Goal: Information Seeking & Learning: Learn about a topic

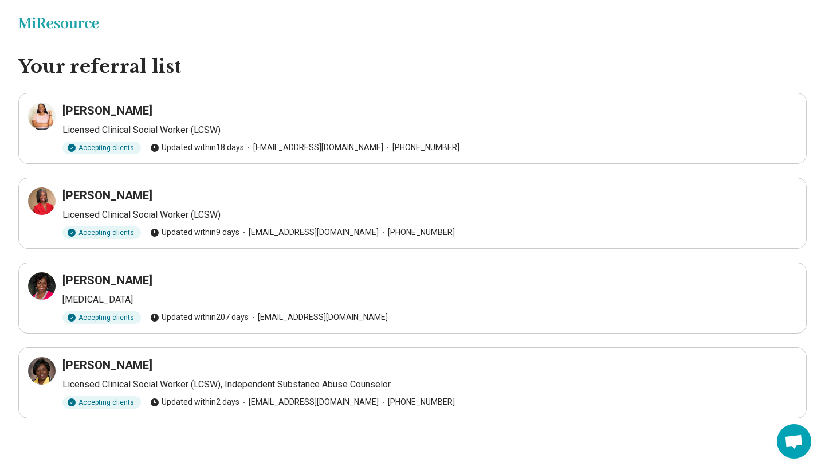
click at [108, 195] on h3 "[PERSON_NAME]" at bounding box center [107, 195] width 90 height 16
click at [41, 207] on div at bounding box center [41, 200] width 27 height 27
click at [46, 286] on icon at bounding box center [42, 286] width 14 height 14
click at [47, 287] on icon at bounding box center [42, 286] width 10 height 10
click at [39, 369] on icon at bounding box center [42, 371] width 14 height 14
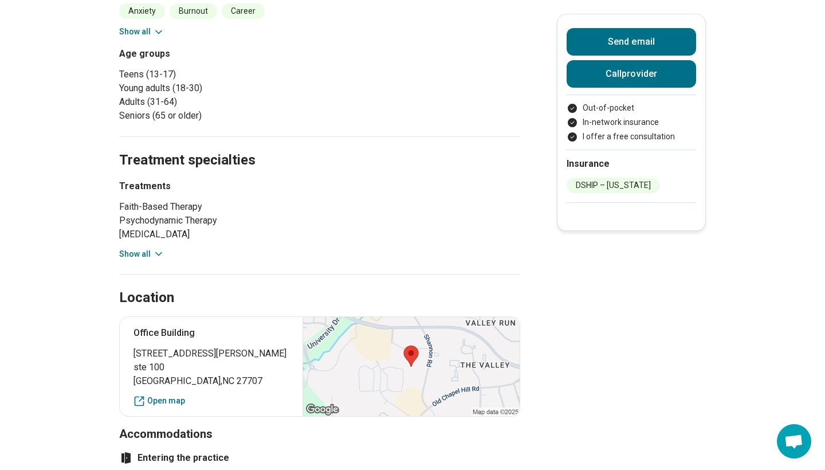
scroll to position [532, 0]
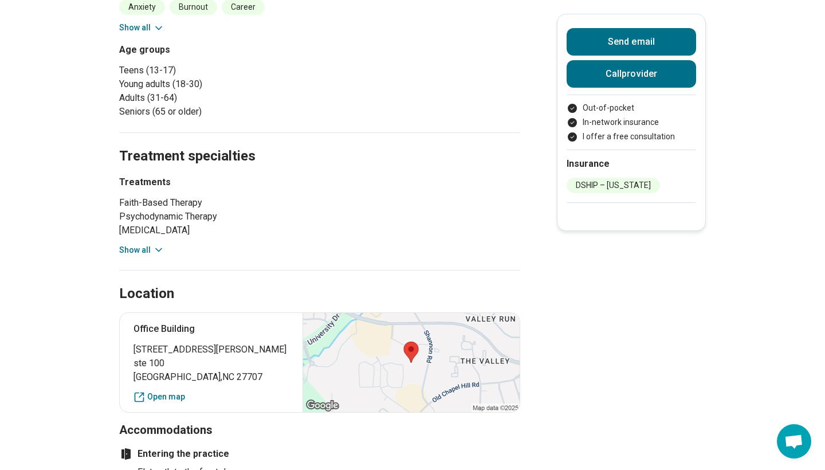
click at [153, 245] on icon at bounding box center [158, 249] width 11 height 11
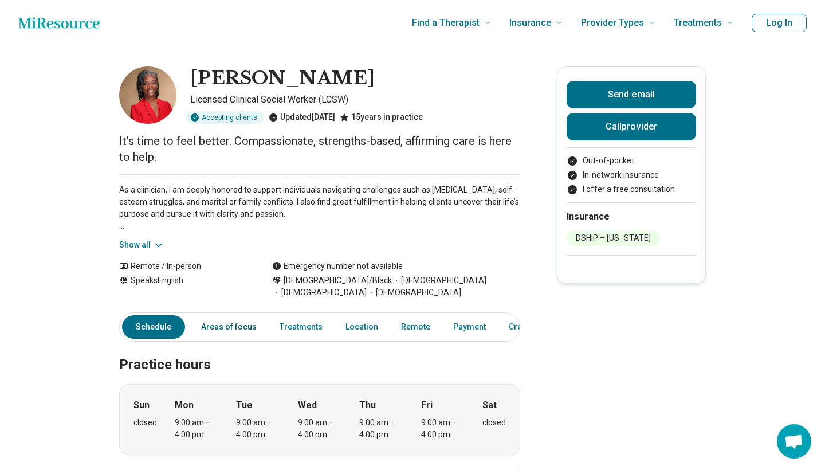
scroll to position [0, 0]
click at [215, 327] on link "Areas of focus" at bounding box center [228, 326] width 69 height 23
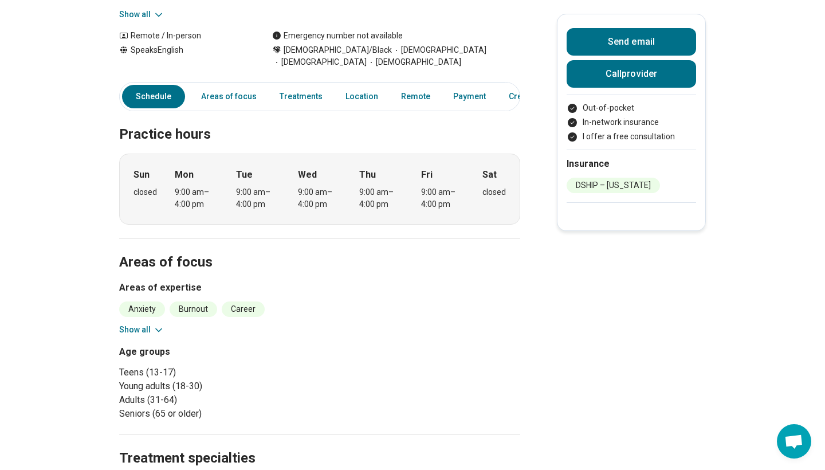
scroll to position [202, 0]
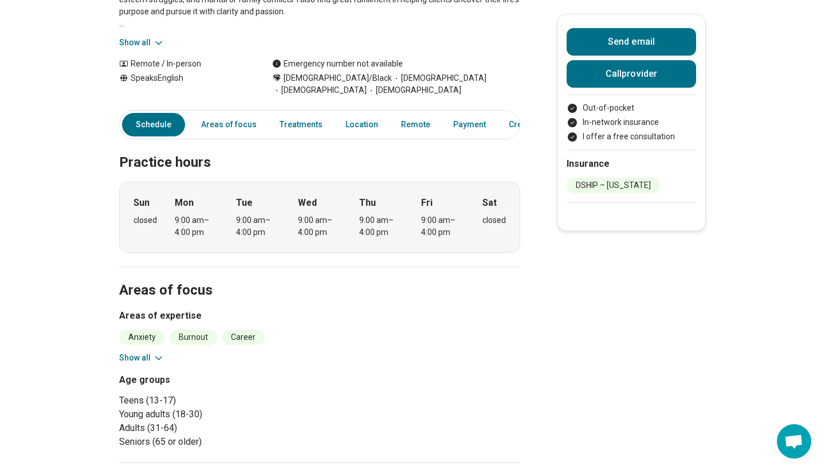
click at [435, 135] on div "Schedule Areas of focus Treatments Location Remote Payment Credentials" at bounding box center [319, 124] width 401 height 29
click at [414, 131] on link "Remote" at bounding box center [415, 124] width 43 height 23
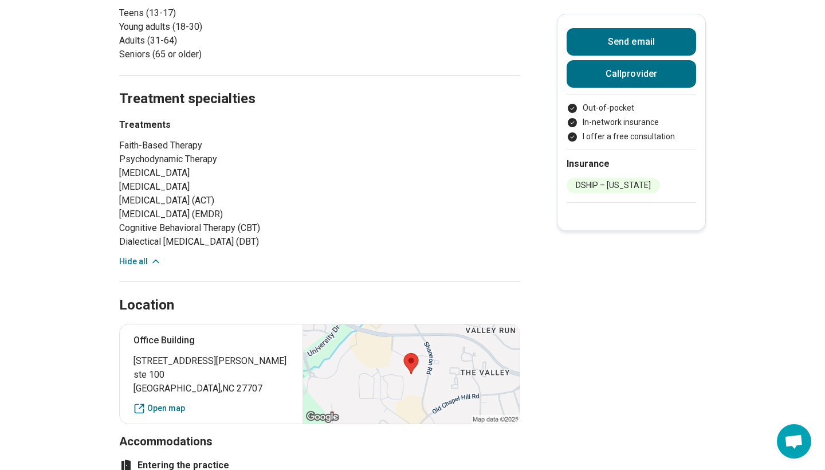
scroll to position [391, 0]
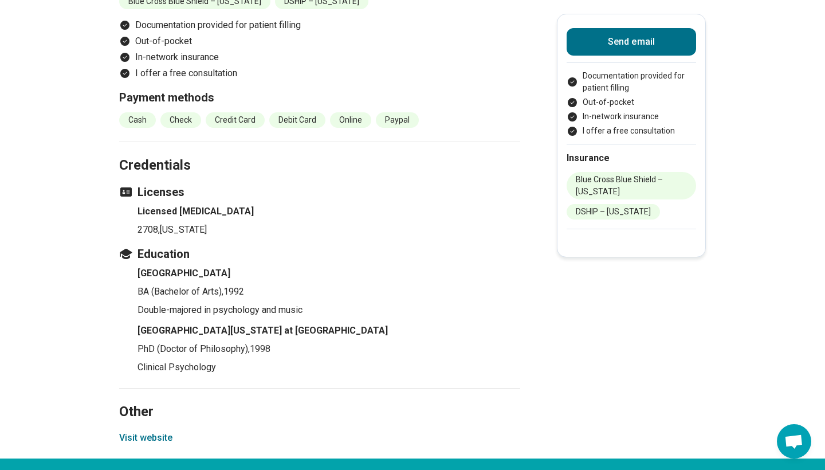
scroll to position [1104, 0]
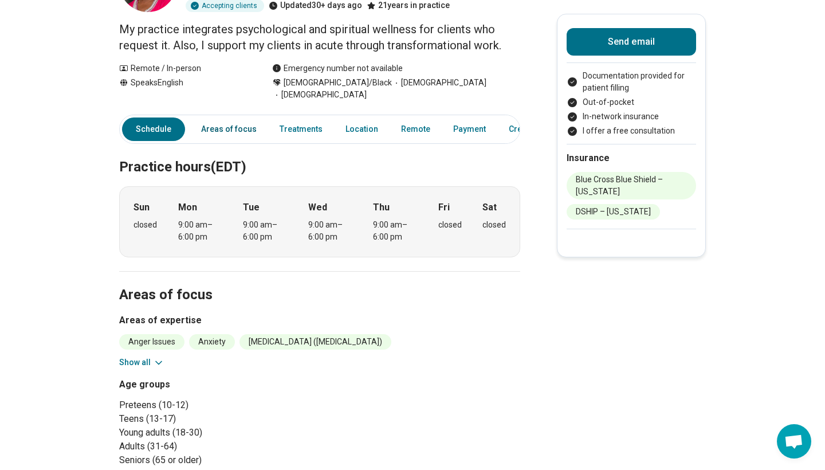
click at [222, 121] on link "Areas of focus" at bounding box center [228, 128] width 69 height 23
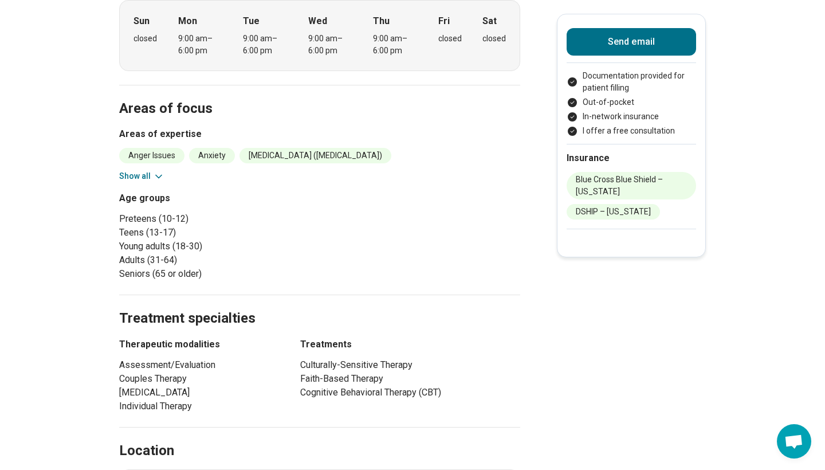
scroll to position [357, 0]
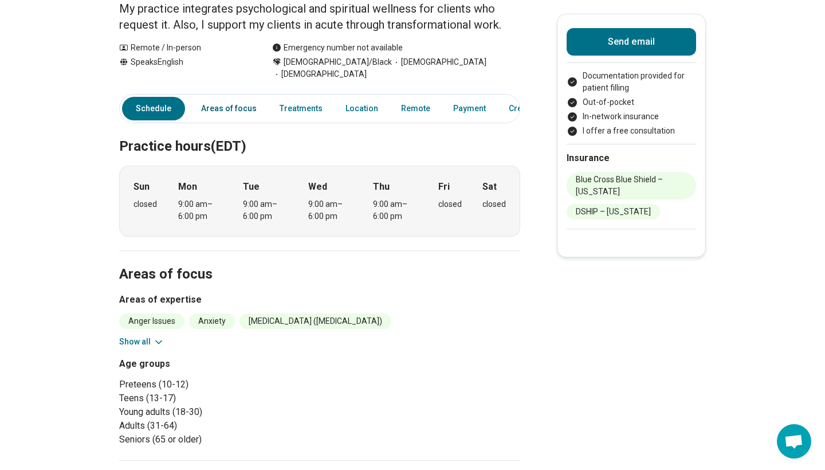
click at [242, 100] on link "Areas of focus" at bounding box center [228, 108] width 69 height 23
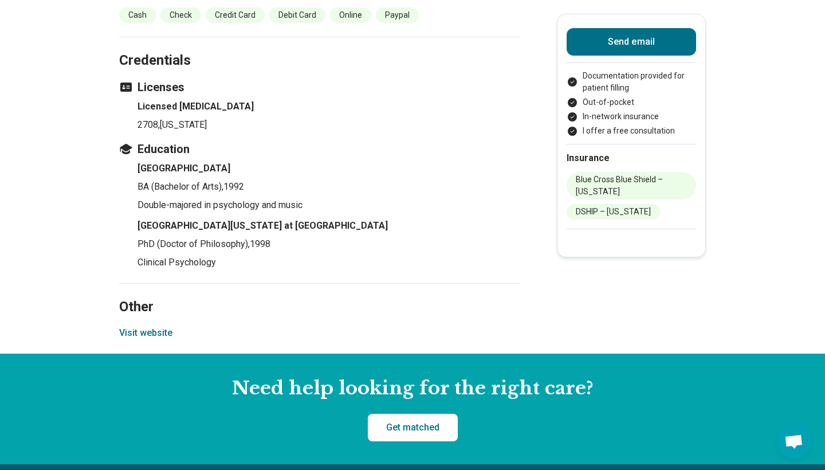
scroll to position [1207, 0]
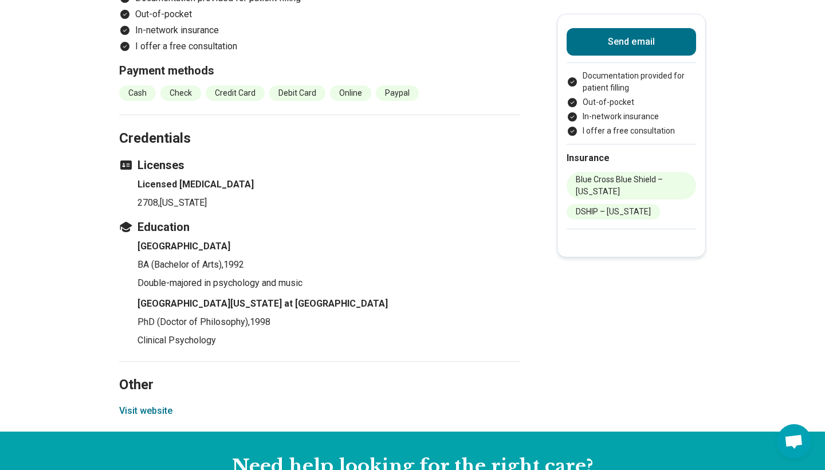
scroll to position [1129, 0]
